Goal: Contribute content: Add original content to the website for others to see

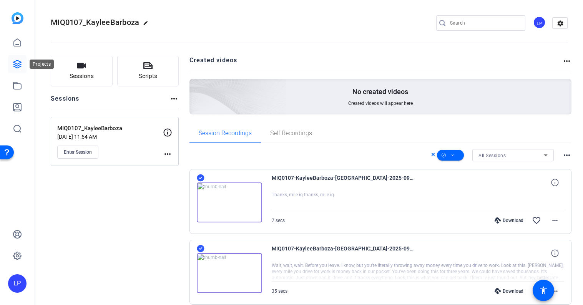
click at [19, 63] on icon at bounding box center [17, 64] width 9 height 9
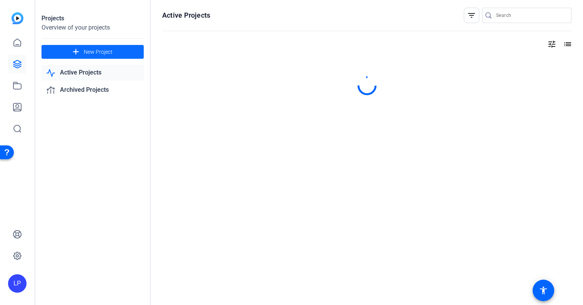
click at [91, 52] on span "New Project" at bounding box center [98, 52] width 29 height 8
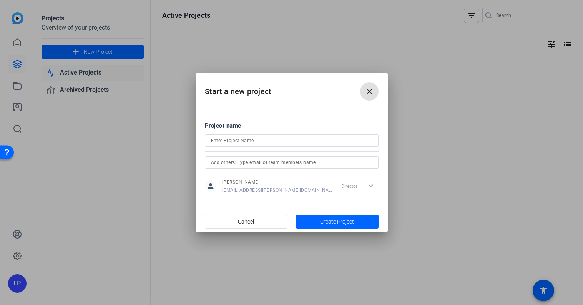
click at [256, 141] on input at bounding box center [291, 140] width 161 height 9
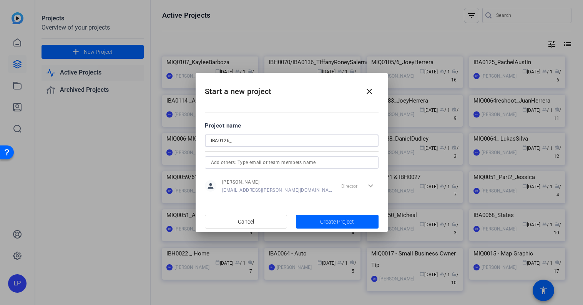
paste input "[PERSON_NAME]"
click at [246, 141] on input "IBA0126_ [PERSON_NAME]" at bounding box center [291, 140] width 161 height 9
drag, startPoint x: 280, startPoint y: 143, endPoint x: 110, endPoint y: 136, distance: 169.3
click at [110, 136] on div "Start a new project close Project name IBA0126_ GildaThongchua person [PERSON_N…" at bounding box center [291, 152] width 583 height 305
type input "IBA0126_ GildaThongchua"
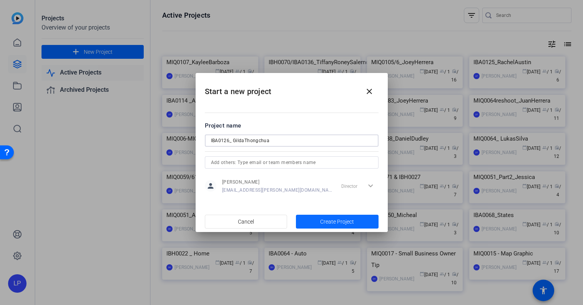
click at [320, 220] on span "button" at bounding box center [337, 222] width 83 height 18
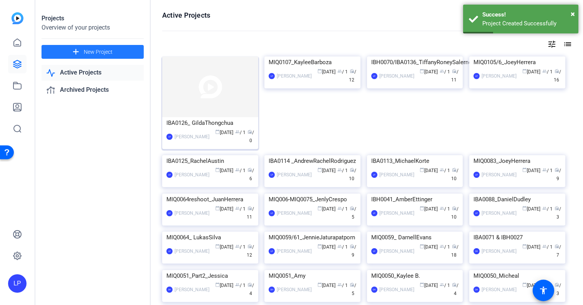
click at [215, 82] on img at bounding box center [210, 87] width 96 height 61
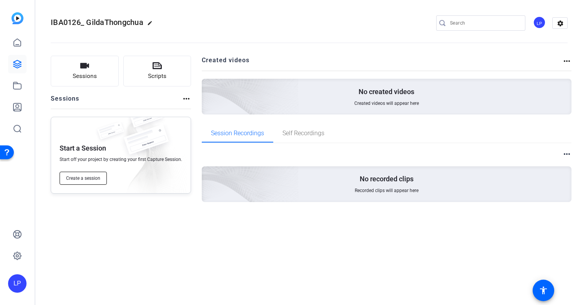
click at [79, 177] on span "Create a session" at bounding box center [83, 178] width 34 height 6
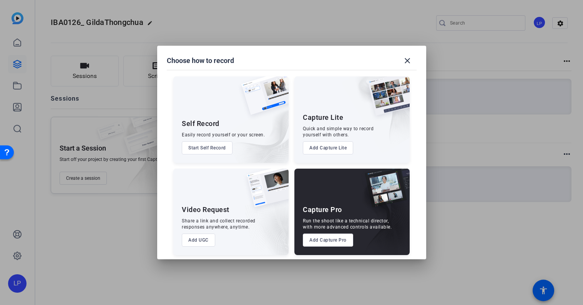
click at [326, 240] on button "Add Capture Pro" at bounding box center [328, 240] width 50 height 13
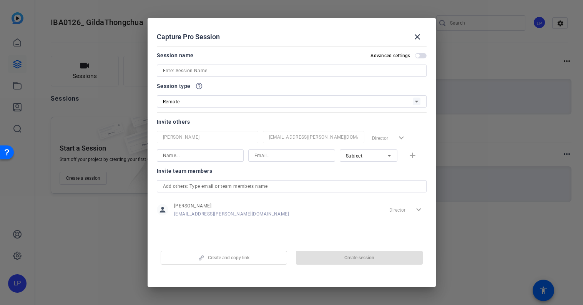
click at [209, 71] on input at bounding box center [292, 70] width 258 height 9
paste input "IBA0126_ GildaThongchua"
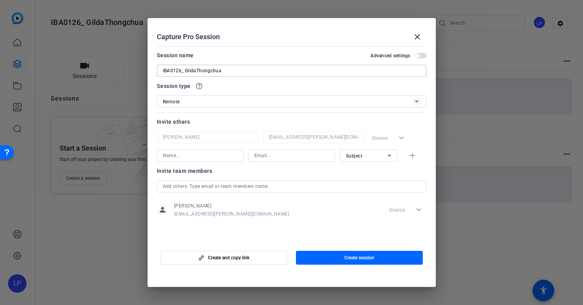
click at [186, 69] on input "IBA0126_ GildaThongchua" at bounding box center [292, 70] width 258 height 9
type input "IBA0126_GildaThongchua"
click at [330, 260] on span "button" at bounding box center [359, 258] width 127 height 18
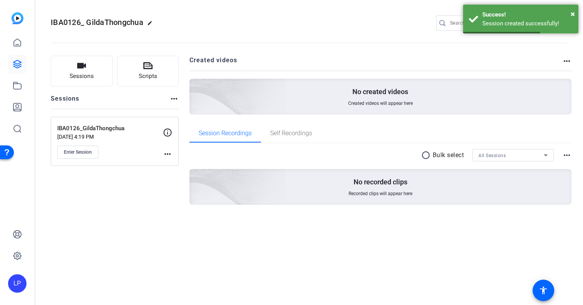
click at [151, 20] on mat-icon "edit" at bounding box center [151, 24] width 9 height 9
click at [79, 23] on input "IBA0126_ GildaThongchua" at bounding box center [82, 22] width 50 height 9
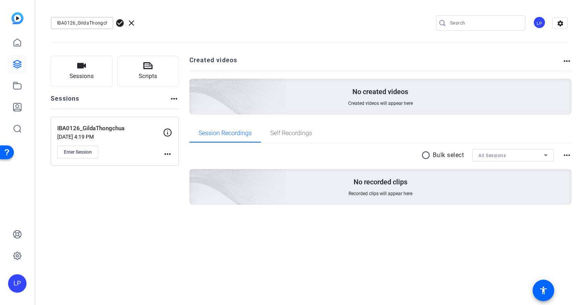
type input "IBA0126_GildaThongchua"
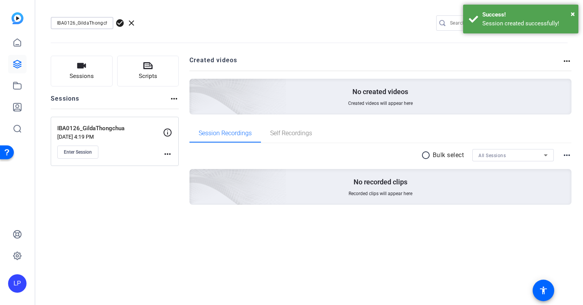
click at [120, 23] on span "check_circle" at bounding box center [119, 22] width 9 height 9
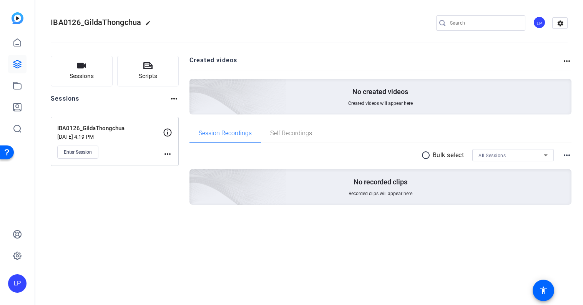
click at [167, 156] on mat-icon "more_horiz" at bounding box center [167, 154] width 9 height 9
click at [176, 166] on span "Edit Session" at bounding box center [186, 165] width 35 height 9
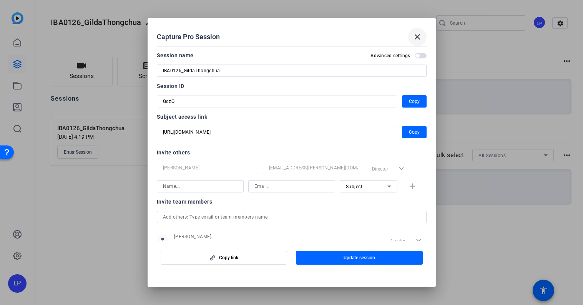
click at [415, 41] on mat-icon "close" at bounding box center [417, 36] width 9 height 9
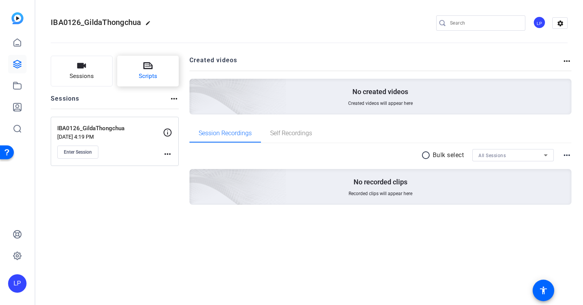
click at [145, 79] on span "Scripts" at bounding box center [148, 76] width 18 height 9
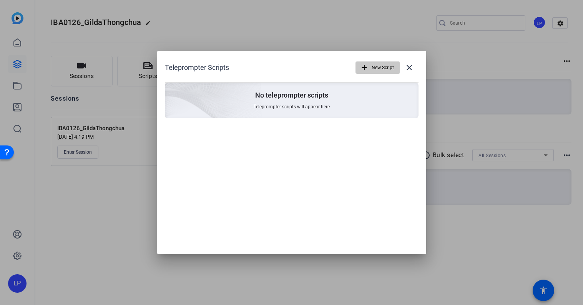
click at [376, 69] on span "New Script" at bounding box center [383, 67] width 22 height 15
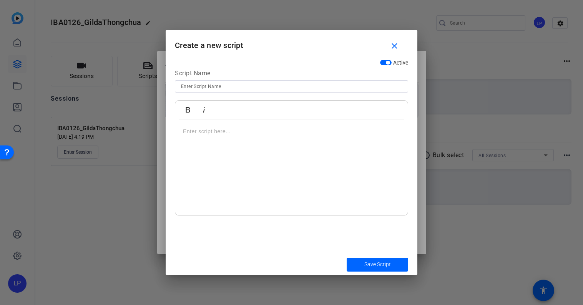
click at [246, 131] on p at bounding box center [291, 131] width 217 height 8
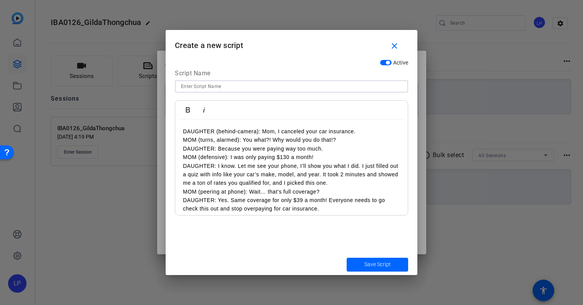
click at [208, 87] on input at bounding box center [291, 86] width 221 height 9
type input "English Version"
drag, startPoint x: 215, startPoint y: 129, endPoint x: 145, endPoint y: 129, distance: 70.7
click at [145, 129] on div "Teleprompter Scripts add New Script close No teleprompter scripts Teleprompter …" at bounding box center [291, 152] width 583 height 305
drag, startPoint x: 198, startPoint y: 140, endPoint x: 140, endPoint y: 140, distance: 57.7
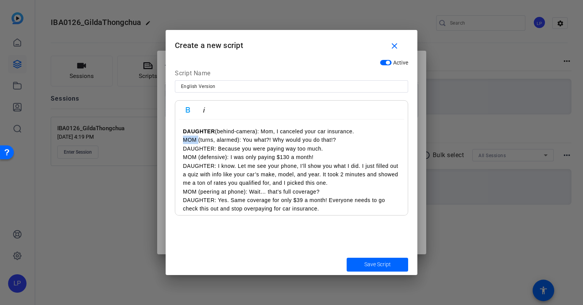
click at [140, 140] on div "Teleprompter Scripts add New Script close No teleprompter scripts Teleprompter …" at bounding box center [291, 152] width 583 height 305
drag, startPoint x: 215, startPoint y: 148, endPoint x: 145, endPoint y: 148, distance: 69.6
click at [145, 148] on div "Teleprompter Scripts add New Script close No teleprompter scripts Teleprompter …" at bounding box center [291, 152] width 583 height 305
drag, startPoint x: 198, startPoint y: 159, endPoint x: 151, endPoint y: 159, distance: 47.3
click at [151, 159] on div "Teleprompter Scripts add New Script close No teleprompter scripts Teleprompter …" at bounding box center [291, 152] width 583 height 305
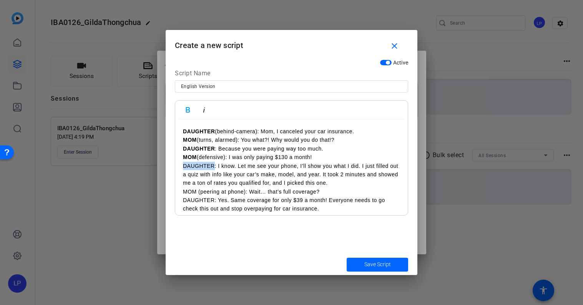
drag, startPoint x: 214, startPoint y: 166, endPoint x: 143, endPoint y: 165, distance: 70.7
click at [143, 165] on div "Teleprompter Scripts add New Script close No teleprompter scripts Teleprompter …" at bounding box center [291, 152] width 583 height 305
drag, startPoint x: 196, startPoint y: 191, endPoint x: 139, endPoint y: 191, distance: 57.7
click at [139, 191] on div "Teleprompter Scripts add New Script close No teleprompter scripts Teleprompter …" at bounding box center [291, 152] width 583 height 305
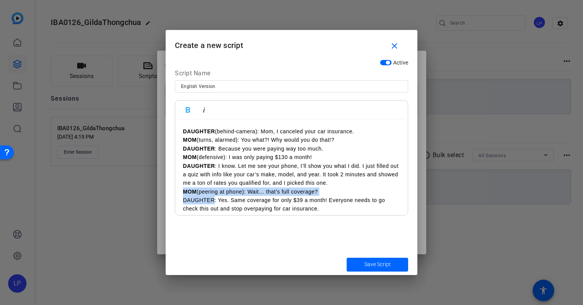
drag, startPoint x: 214, startPoint y: 202, endPoint x: 112, endPoint y: 192, distance: 102.3
click at [112, 193] on div "Teleprompter Scripts add New Script close No teleprompter scripts Teleprompter …" at bounding box center [291, 152] width 583 height 305
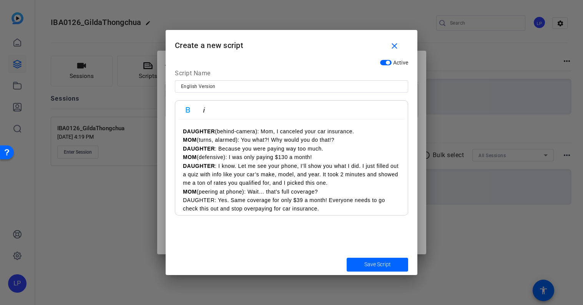
click at [205, 203] on p "DAUGHTER: Yes. Same coverage for only $39 a month! Everyone needs to go check t…" at bounding box center [291, 204] width 217 height 17
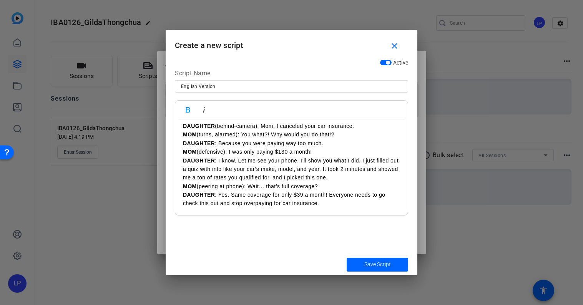
click at [249, 184] on p "MOM (peering at phone): Wait… that’s full coverage?" at bounding box center [291, 186] width 217 height 8
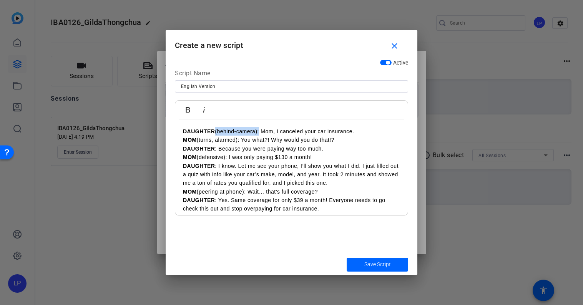
drag, startPoint x: 259, startPoint y: 131, endPoint x: 216, endPoint y: 132, distance: 43.5
click at [216, 132] on p "DAUGHTER (behind-camera): Mom, I canceled your car insurance." at bounding box center [291, 131] width 217 height 8
drag, startPoint x: 239, startPoint y: 141, endPoint x: 200, endPoint y: 141, distance: 39.2
click at [200, 141] on p "MOM (turns, alarmed): You what?! Why would you do that!?" at bounding box center [291, 140] width 217 height 8
drag, startPoint x: 227, startPoint y: 158, endPoint x: 200, endPoint y: 156, distance: 26.9
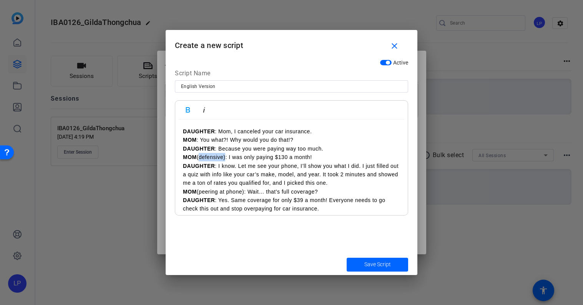
click at [200, 157] on p "MOM (defensive): I was only paying $130 a month!" at bounding box center [291, 157] width 217 height 8
drag, startPoint x: 245, startPoint y: 191, endPoint x: 197, endPoint y: 191, distance: 48.1
click at [197, 191] on p "MOM (peering at phone): Wait… that’s full coverage?" at bounding box center [291, 192] width 217 height 8
click at [195, 190] on strong "MOM" at bounding box center [190, 192] width 14 height 6
click at [276, 193] on p "MOM (peering at phone): Wait… that’s full coverage?" at bounding box center [291, 192] width 217 height 8
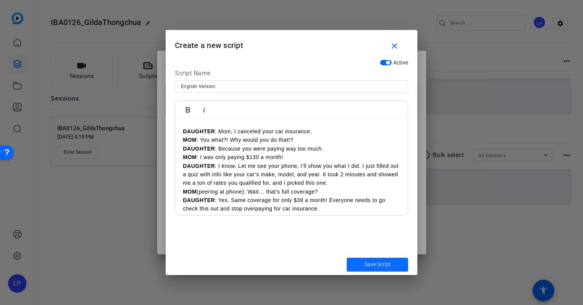
click at [371, 260] on span "submit" at bounding box center [378, 265] width 62 height 18
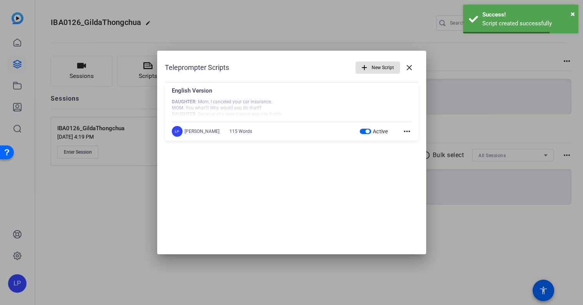
click at [371, 67] on span "button" at bounding box center [378, 67] width 44 height 18
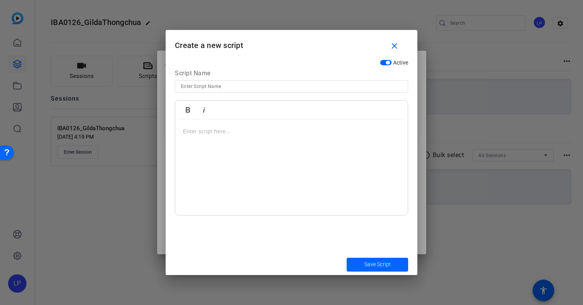
click at [268, 126] on div at bounding box center [291, 168] width 233 height 96
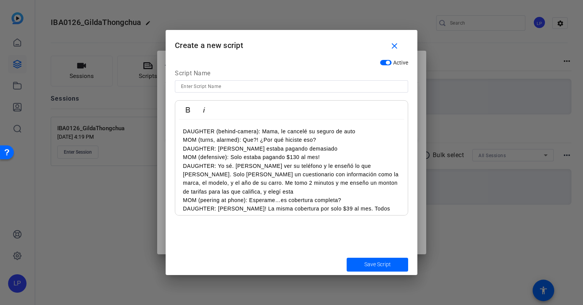
click at [197, 85] on input at bounding box center [291, 86] width 221 height 9
click at [198, 129] on p "DAUGHTER (behind-camera): Mama, le cancelé su seguro de auto" at bounding box center [291, 131] width 217 height 8
click at [194, 140] on p "MOM (turns, alarmed): Que?! ¿Por qué hiciste eso?" at bounding box center [291, 140] width 217 height 8
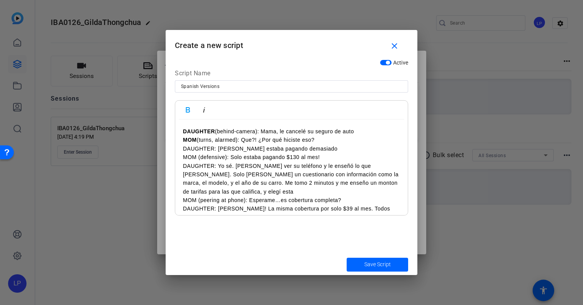
click at [200, 151] on p "DAUGHTER: [PERSON_NAME] estaba pagando demasiado" at bounding box center [291, 149] width 217 height 8
click at [191, 158] on p "MOM (defensive): Solo estaba pagando $130 al mes!" at bounding box center [291, 157] width 217 height 8
click at [193, 169] on p "DAUGHTER: Yo sé. [PERSON_NAME] ver su teléfono y le enseñó lo que [PERSON_NAME]…" at bounding box center [291, 179] width 217 height 35
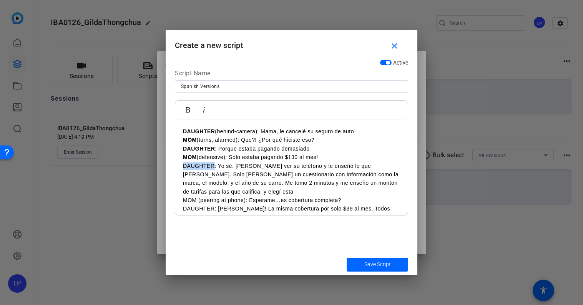
click at [193, 169] on p "DAUGHTER: Yo sé. [PERSON_NAME] ver su teléfono y le enseñó lo que [PERSON_NAME]…" at bounding box center [291, 179] width 217 height 35
click at [188, 196] on p "MOM (peering at phone): Esperame…es cobertura completa?" at bounding box center [291, 200] width 217 height 8
click at [192, 205] on p "DAUGHTER: [PERSON_NAME]! La misma cobertura por solo $39 al mes. Todos deberían…" at bounding box center [291, 213] width 217 height 17
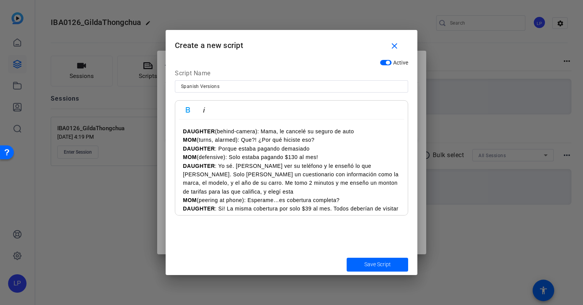
scroll to position [5, 0]
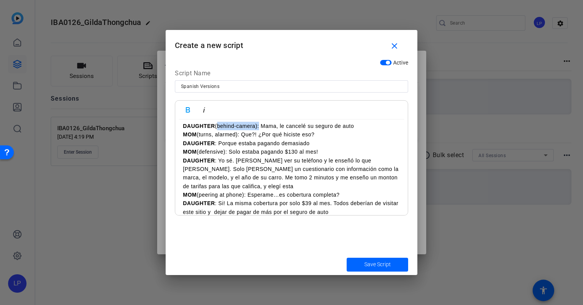
drag, startPoint x: 258, startPoint y: 128, endPoint x: 216, endPoint y: 128, distance: 42.3
click at [216, 128] on p "DAUGHTER (behind-camera): Mama, le cancelé su seguro de auto" at bounding box center [291, 126] width 217 height 8
drag, startPoint x: 239, startPoint y: 135, endPoint x: 198, endPoint y: 135, distance: 40.8
click at [198, 135] on p "MOM (turns, alarmed): Que?! ¿Por qué hiciste eso?" at bounding box center [291, 134] width 217 height 8
click at [215, 126] on p "DAUGHTER : Mama, le cancelé su seguro de auto" at bounding box center [291, 126] width 217 height 8
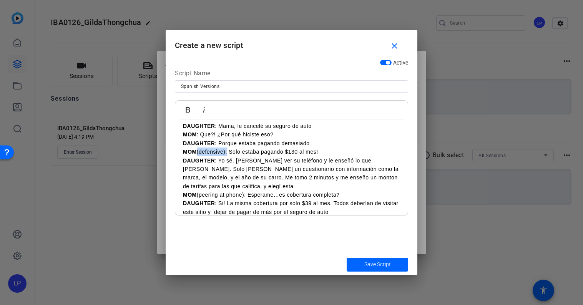
drag, startPoint x: 227, startPoint y: 151, endPoint x: 197, endPoint y: 151, distance: 29.6
click at [197, 151] on p "MOM (defensive): Solo estaba pagando $130 al mes!" at bounding box center [291, 152] width 217 height 8
drag, startPoint x: 245, startPoint y: 187, endPoint x: 197, endPoint y: 187, distance: 47.7
click at [197, 191] on p "MOM (peering at phone): Esperame…es cobertura completa?" at bounding box center [291, 195] width 217 height 8
click at [293, 201] on p "DAUGHTER : [PERSON_NAME]! La misma cobertura por solo $39 al mes. Todos debería…" at bounding box center [291, 207] width 217 height 17
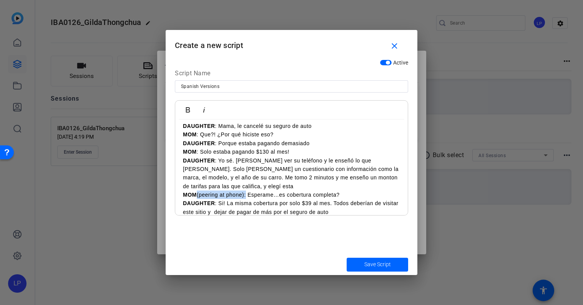
click at [200, 191] on p "MOM (peering at phone): Esperame…es cobertura completa?" at bounding box center [291, 195] width 217 height 8
click at [231, 88] on input "Spanish Versions" at bounding box center [291, 86] width 221 height 9
type input "Spanish Version"
click at [368, 262] on span "Save Script" at bounding box center [377, 265] width 27 height 8
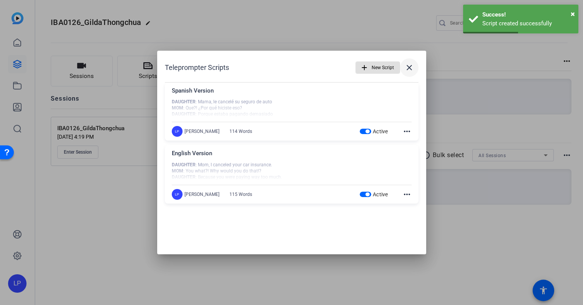
click at [410, 64] on mat-icon "close" at bounding box center [409, 67] width 9 height 9
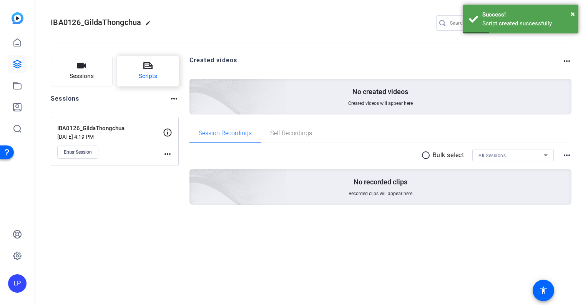
click at [154, 72] on span "Scripts" at bounding box center [148, 76] width 18 height 9
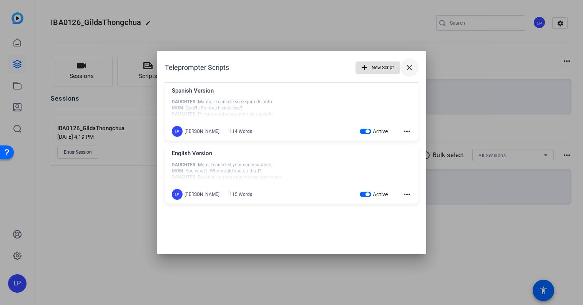
click at [409, 64] on mat-icon "close" at bounding box center [409, 67] width 9 height 9
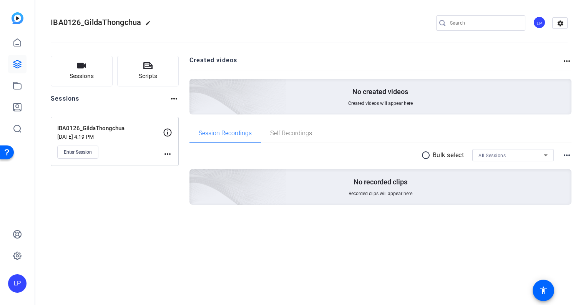
click at [103, 198] on div "Sessions Scripts Sessions more_horiz IBA0126_GildaThongchua [DATE] 4:19 PM Ente…" at bounding box center [115, 143] width 128 height 174
click at [20, 67] on icon at bounding box center [17, 64] width 8 height 8
